Goal: Task Accomplishment & Management: Use online tool/utility

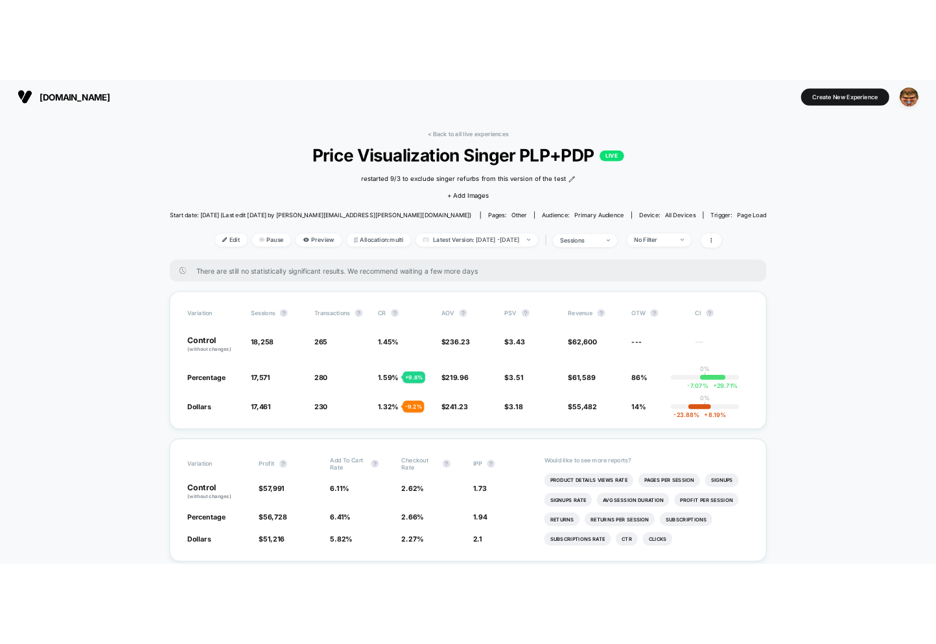
scroll to position [3, 0]
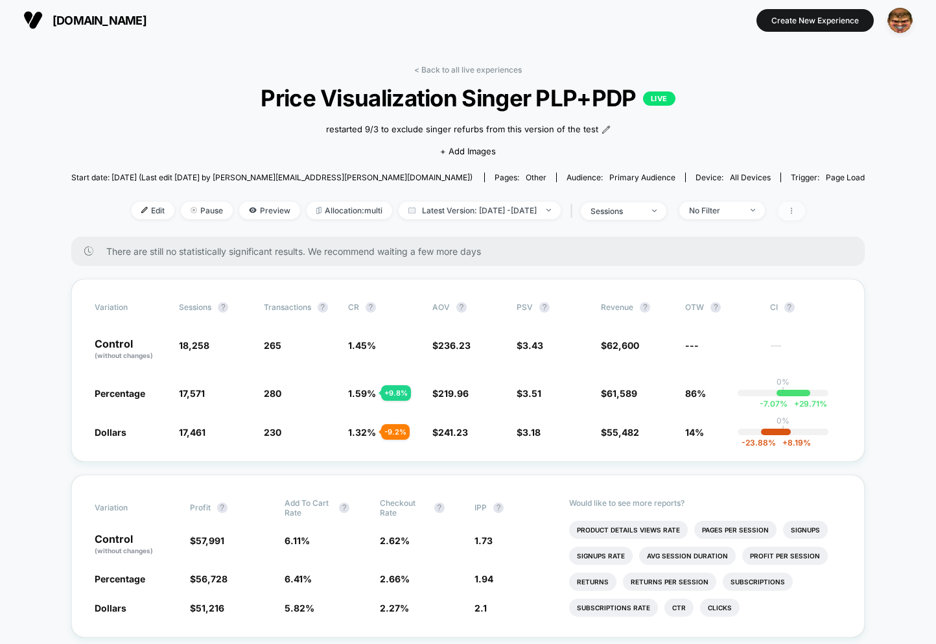
click at [796, 214] on icon at bounding box center [792, 211] width 8 height 8
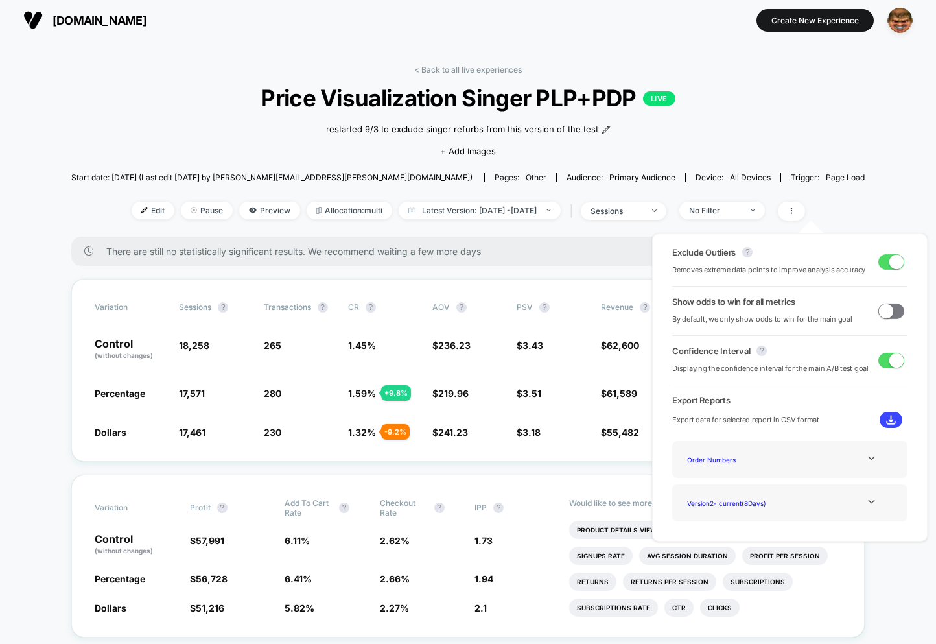
click at [890, 423] on img at bounding box center [891, 420] width 10 height 10
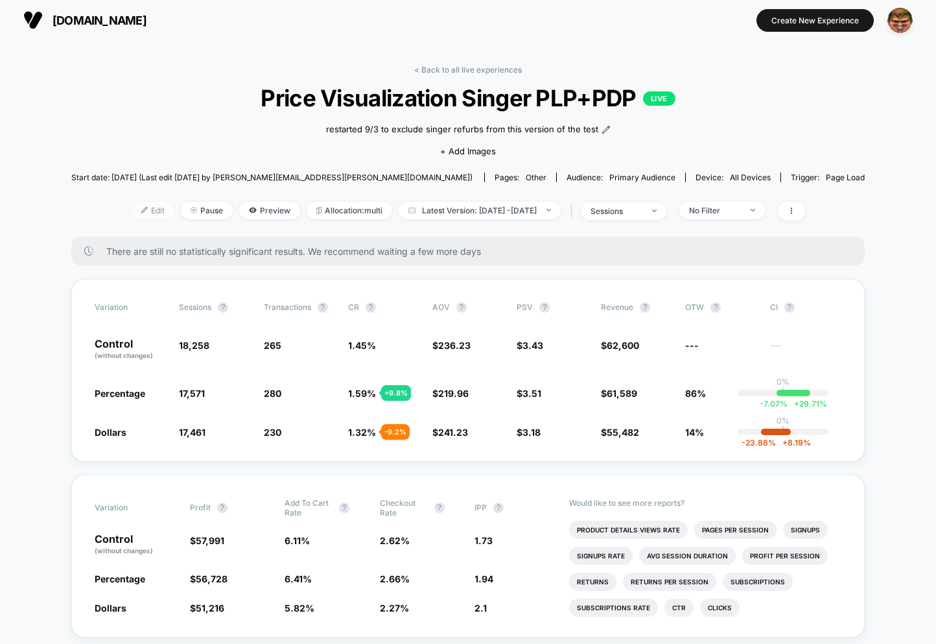
click at [132, 213] on span "Edit" at bounding box center [153, 211] width 43 height 18
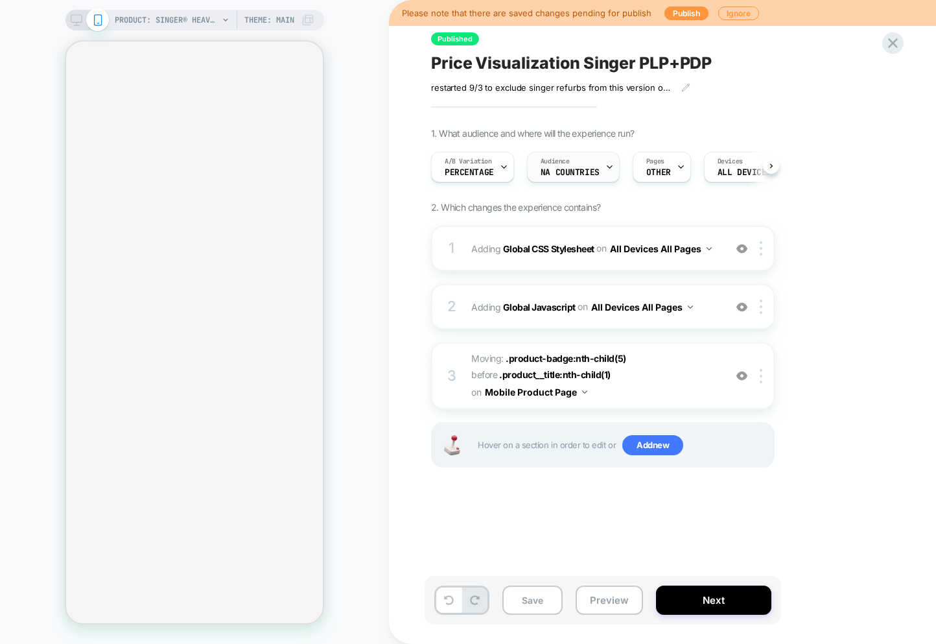
scroll to position [0, 1]
click at [480, 168] on span "Percentage" at bounding box center [468, 172] width 49 height 9
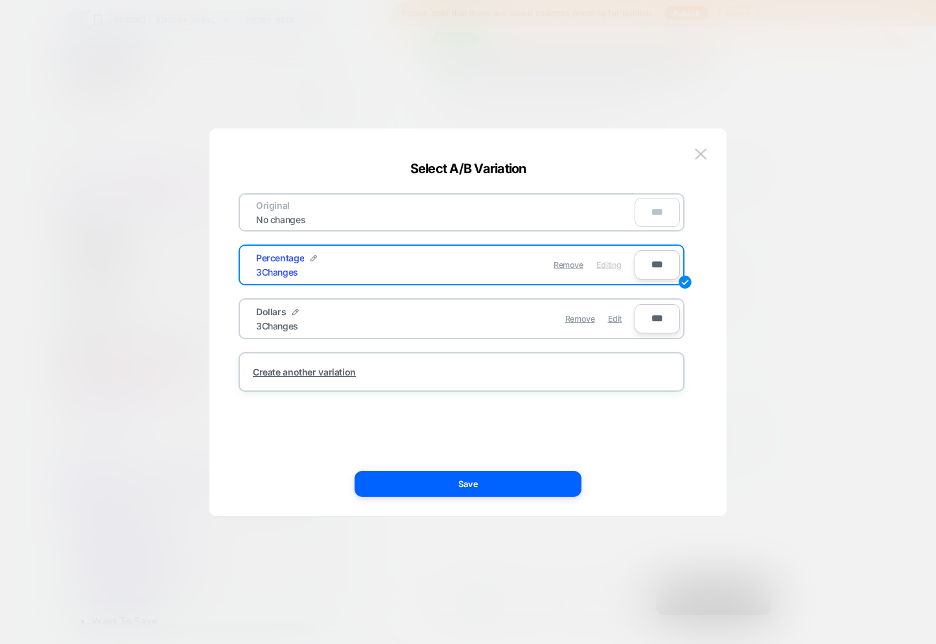
scroll to position [0, 0]
click at [691, 67] on div at bounding box center [468, 322] width 936 height 644
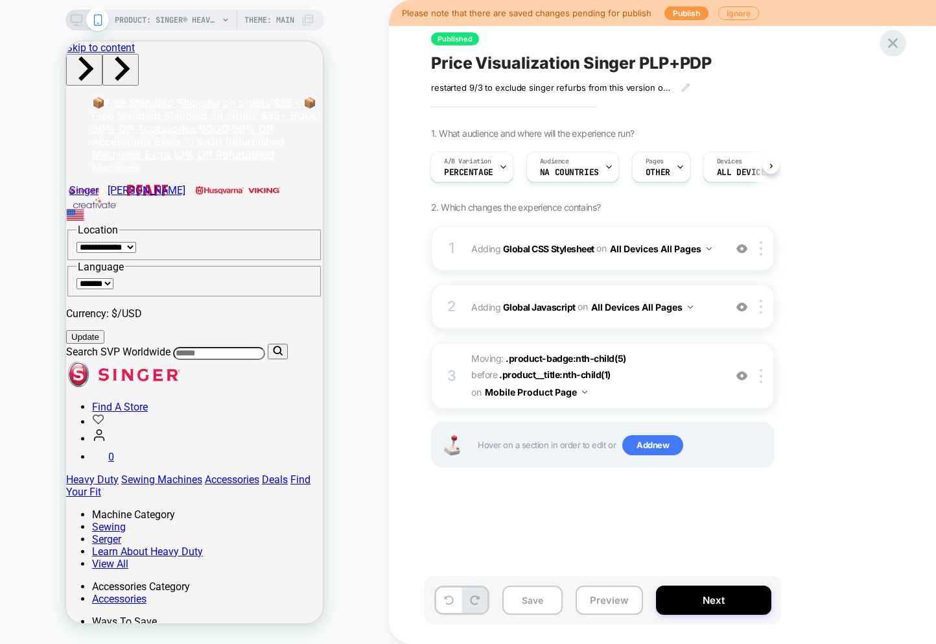
click at [896, 44] on icon at bounding box center [894, 43] width 18 height 18
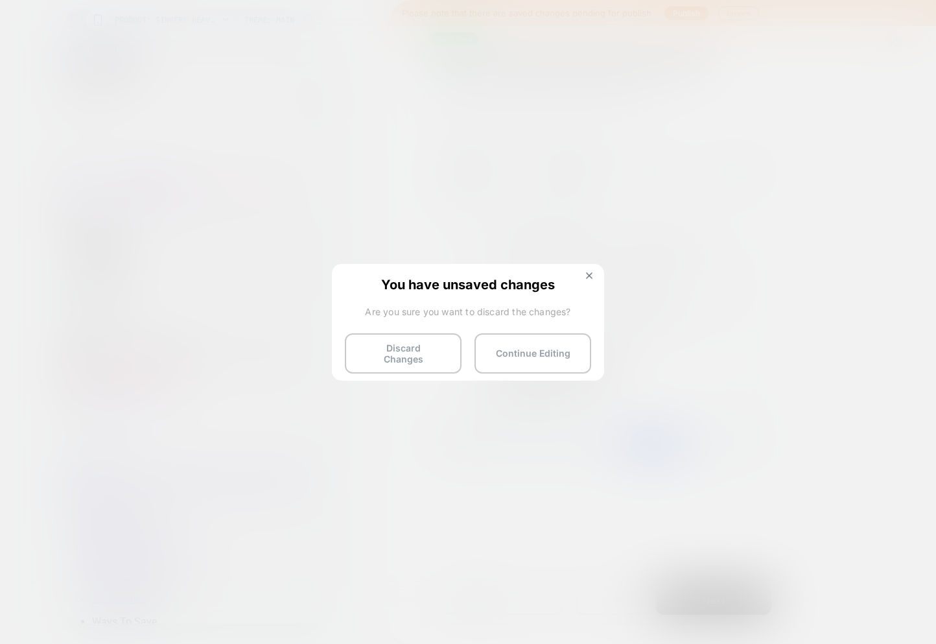
click at [409, 361] on button "Discard Changes" at bounding box center [403, 353] width 117 height 40
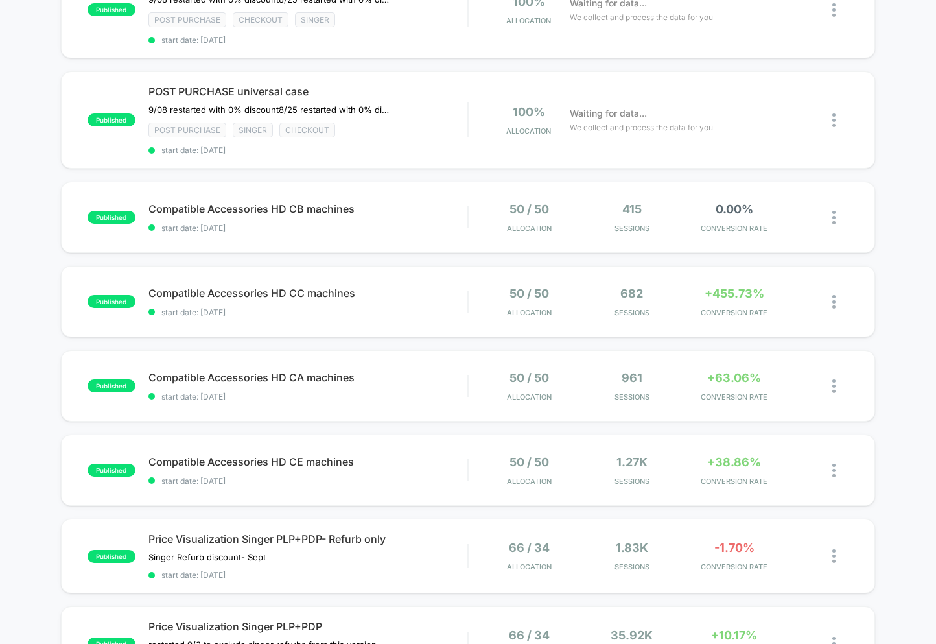
scroll to position [182, 0]
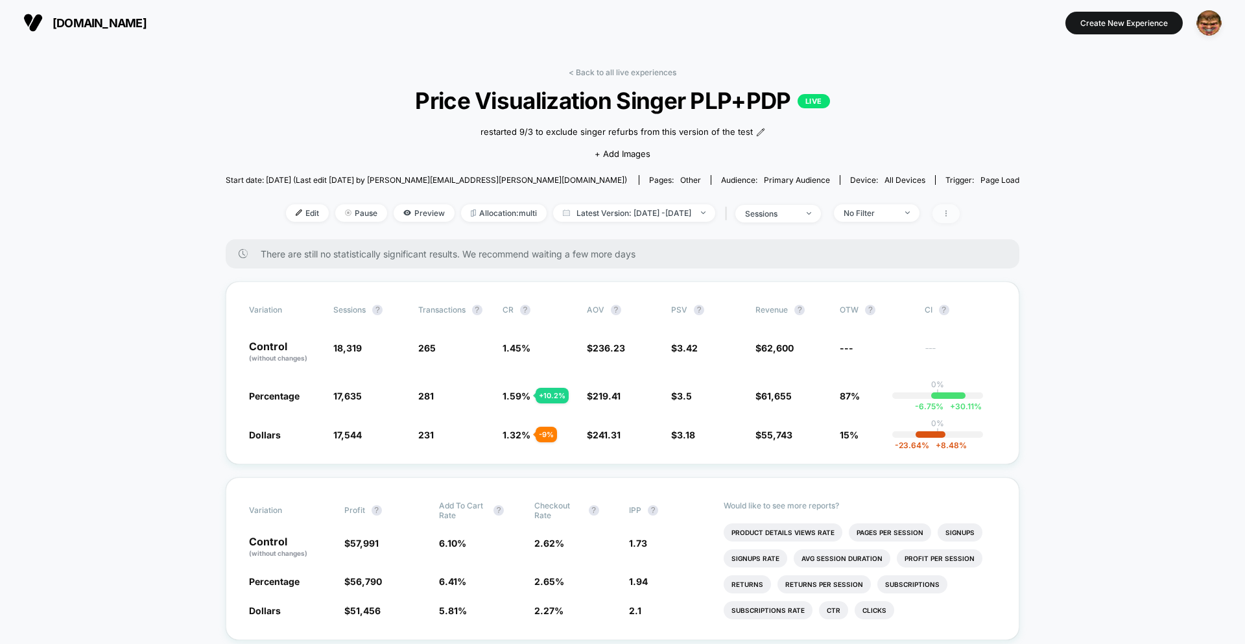
click at [960, 208] on span at bounding box center [945, 213] width 27 height 19
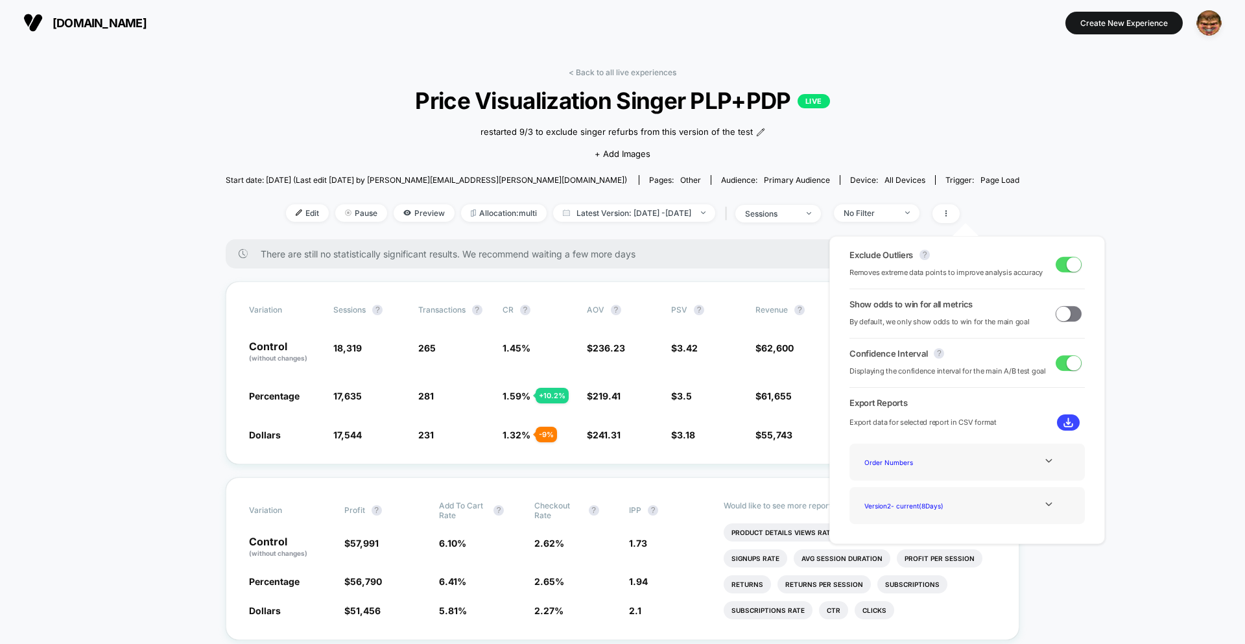
click at [1067, 427] on button at bounding box center [1068, 422] width 23 height 16
